Goal: Navigation & Orientation: Find specific page/section

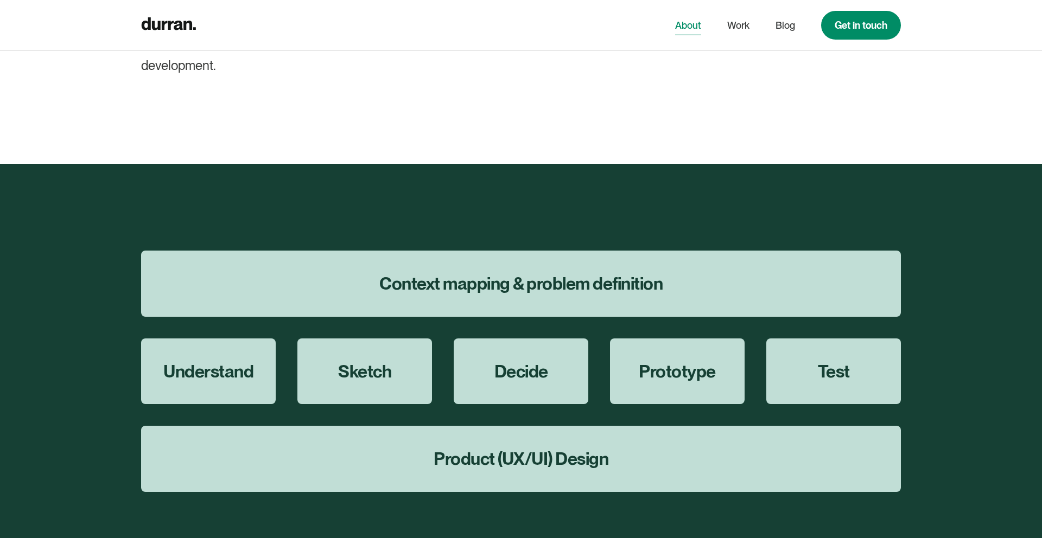
click at [684, 25] on link "About" at bounding box center [688, 25] width 26 height 21
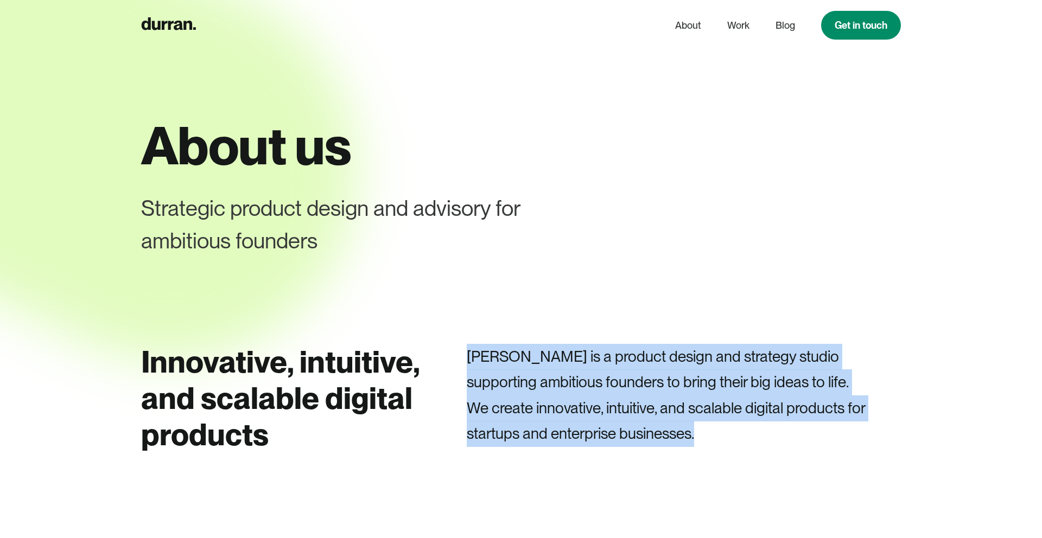
drag, startPoint x: 736, startPoint y: 433, endPoint x: 465, endPoint y: 355, distance: 281.8
click at [465, 355] on div "Innovative, intuitive, and scalable digital products Durran is a product design…" at bounding box center [520, 403] width 759 height 118
drag, startPoint x: 465, startPoint y: 355, endPoint x: 804, endPoint y: 450, distance: 352.1
click at [804, 450] on div "Innovative, intuitive, and scalable digital products Durran is a product design…" at bounding box center [520, 403] width 759 height 118
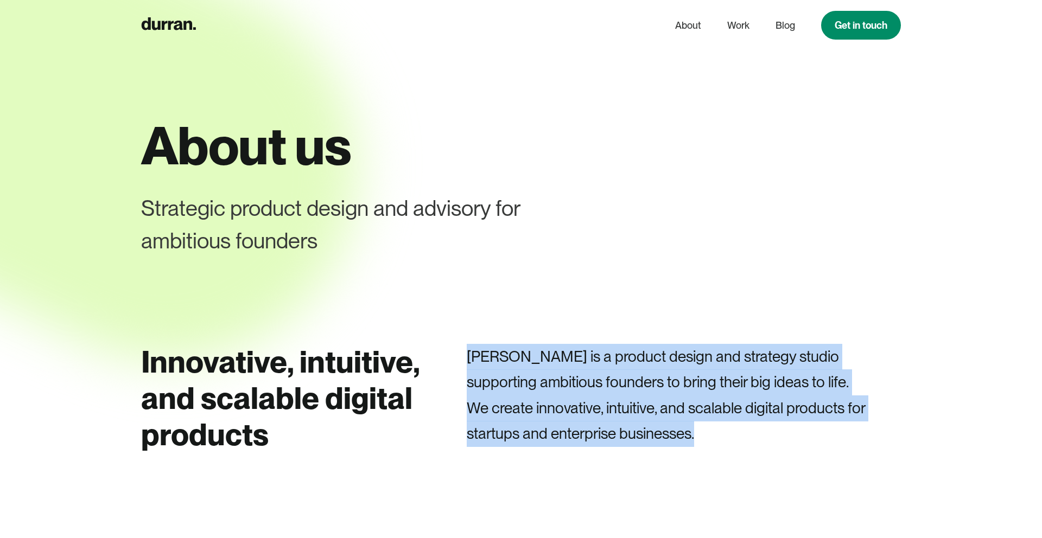
click at [803, 450] on div "Durran is a product design and strategy studio supporting ambitious founders to…" at bounding box center [684, 403] width 434 height 118
drag, startPoint x: 801, startPoint y: 450, endPoint x: 466, endPoint y: 354, distance: 348.4
click at [467, 354] on div "Durran is a product design and strategy studio supporting ambitious founders to…" at bounding box center [684, 403] width 434 height 118
click at [644, 427] on p "Durran is a product design and strategy studio supporting ambitious founders to…" at bounding box center [684, 395] width 434 height 103
drag, startPoint x: 737, startPoint y: 433, endPoint x: 449, endPoint y: 348, distance: 300.0
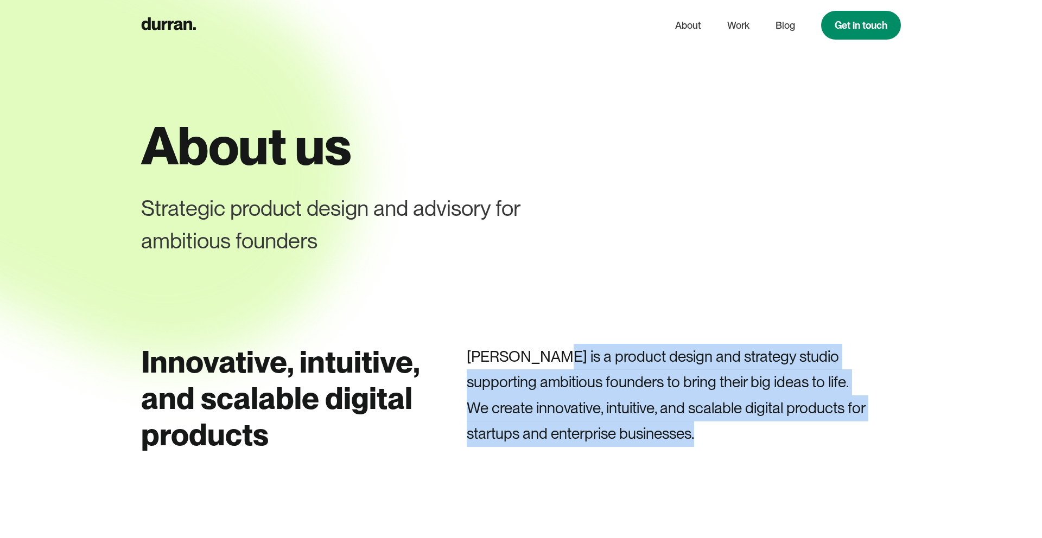
click at [485, 348] on p "Durran is a product design and strategy studio supporting ambitious founders to…" at bounding box center [684, 395] width 434 height 103
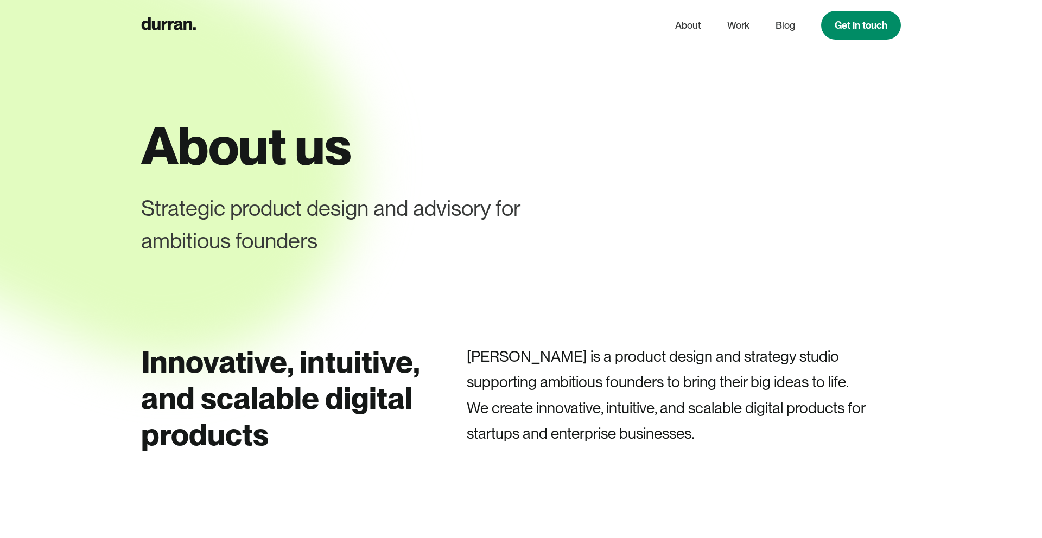
click at [449, 348] on div "Innovative, intuitive, and scalable digital products Durran is a product design…" at bounding box center [520, 403] width 759 height 118
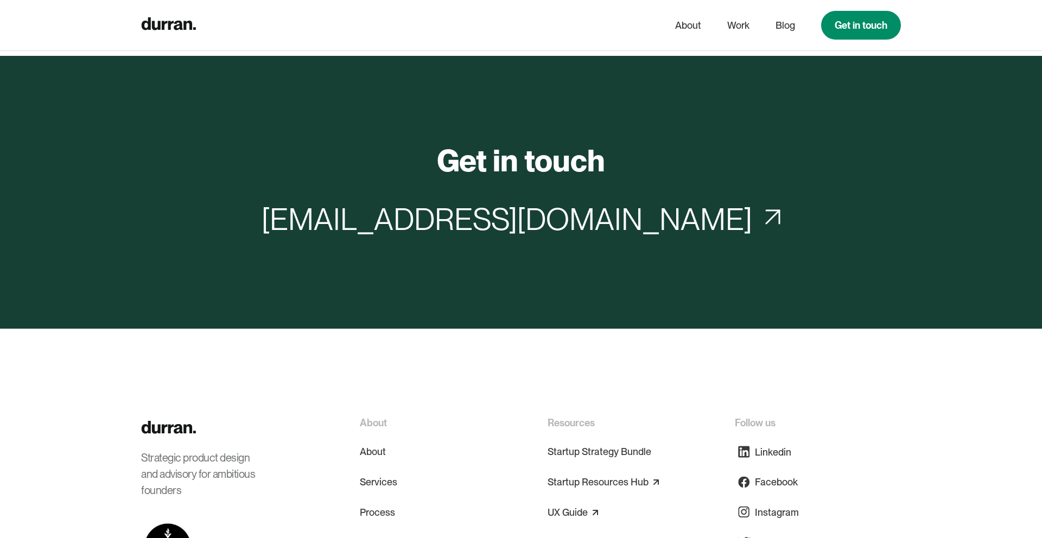
scroll to position [4472, 0]
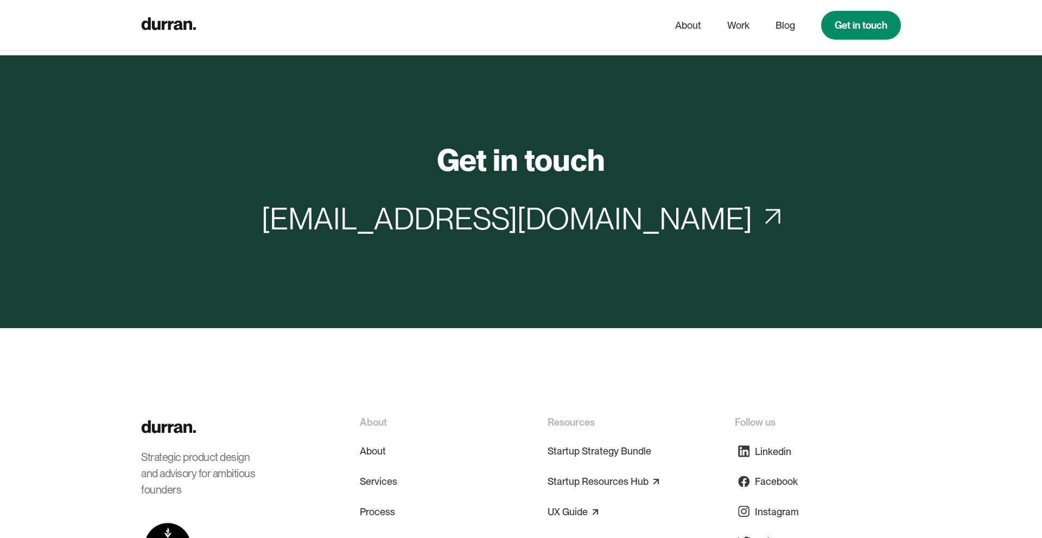
click at [379, 529] on link "Work" at bounding box center [371, 542] width 22 height 26
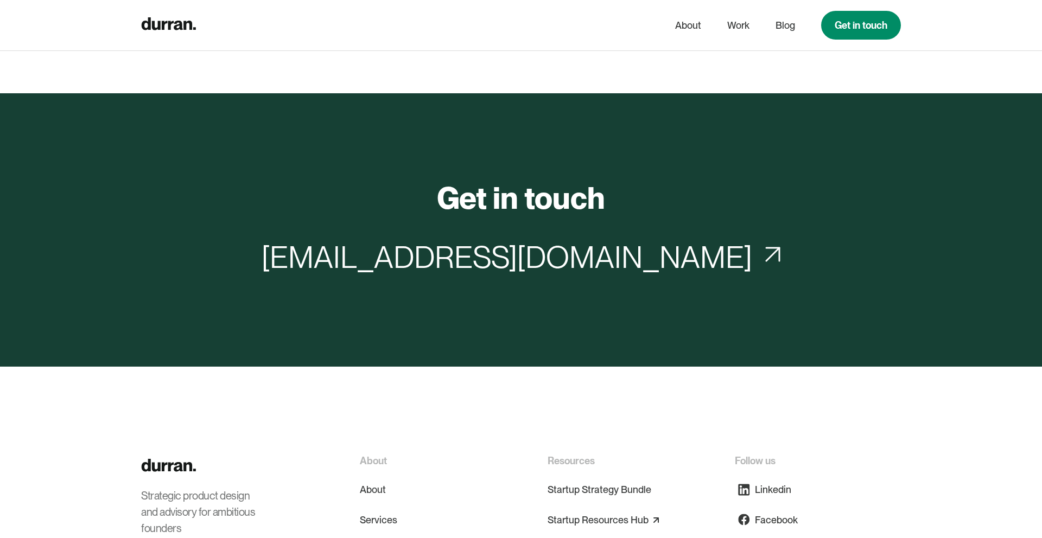
scroll to position [4112, 0]
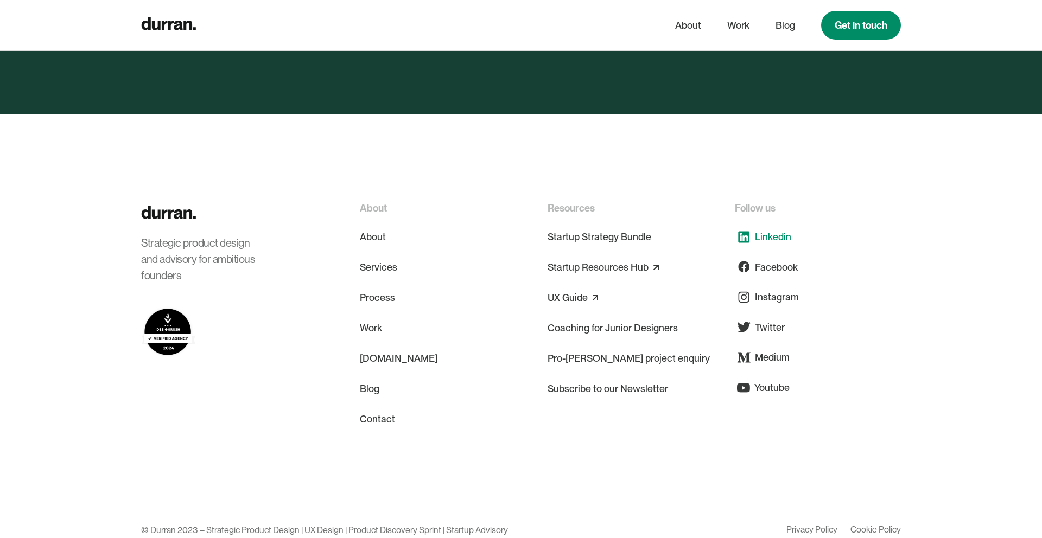
click at [778, 229] on div "Linkedin" at bounding box center [773, 236] width 36 height 15
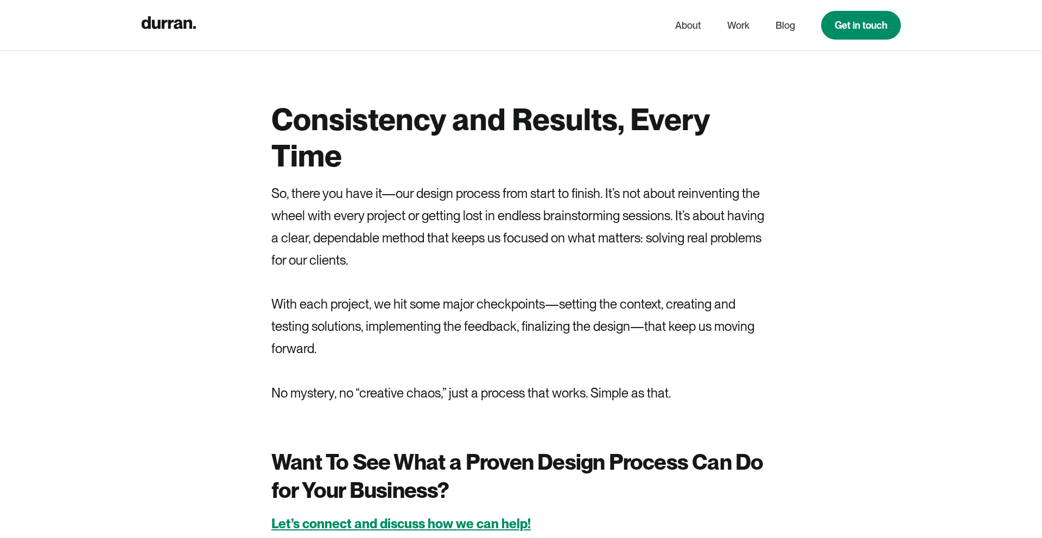
scroll to position [4112, 0]
